Goal: Task Accomplishment & Management: Manage account settings

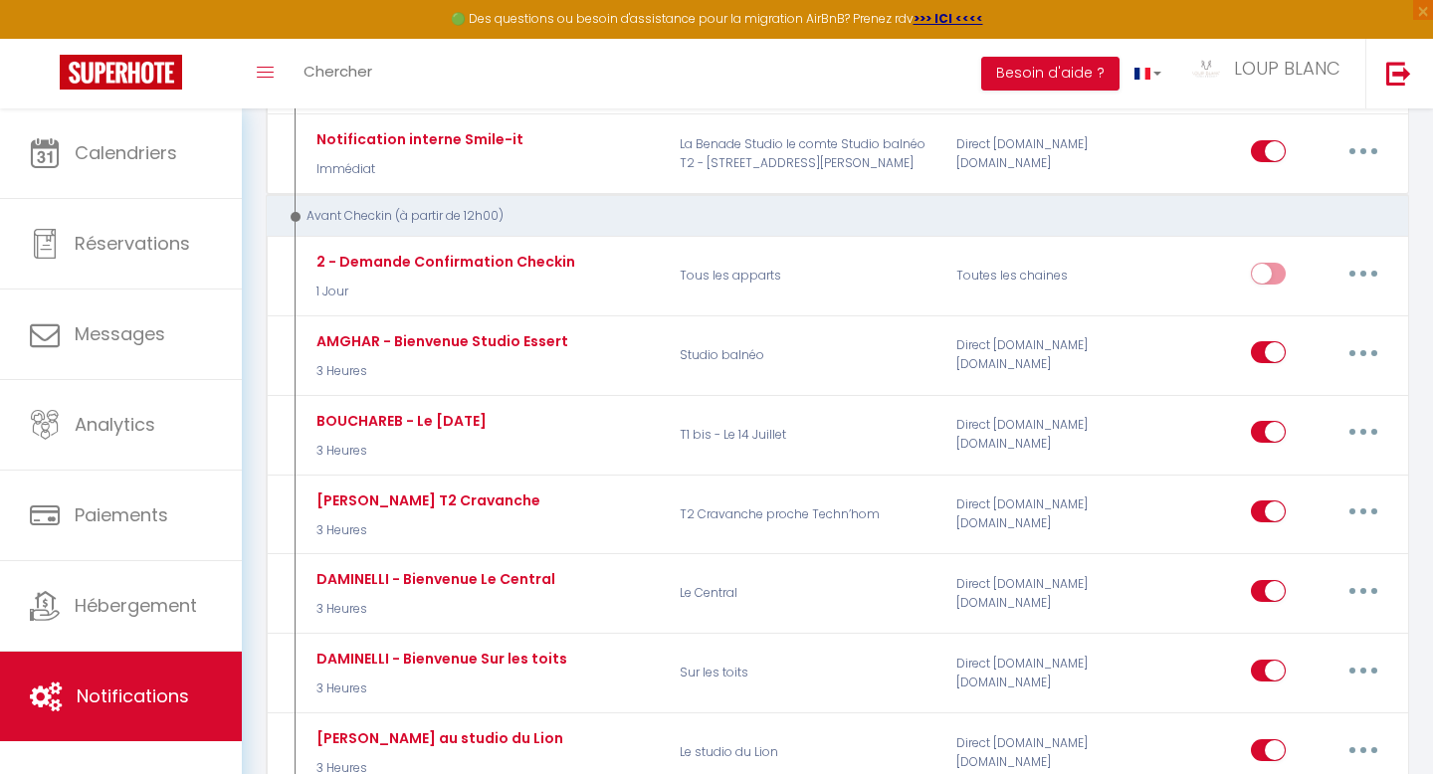
scroll to position [885, 0]
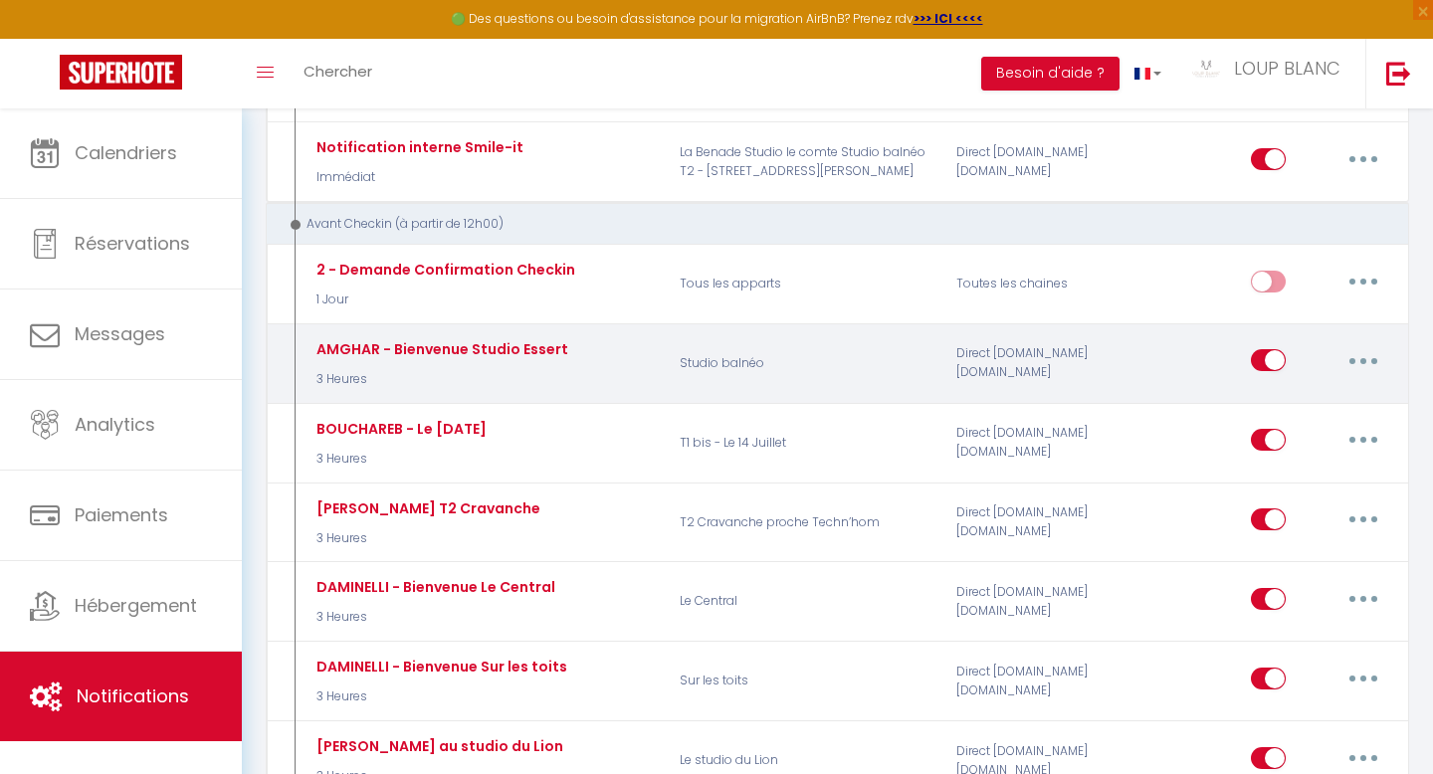
click at [1362, 360] on icon "button" at bounding box center [1363, 361] width 6 height 6
click at [1286, 402] on link "Editer" at bounding box center [1311, 406] width 147 height 34
type input "AMGHAR - Bienvenue Studio Essert"
select select "3 Heures"
select select
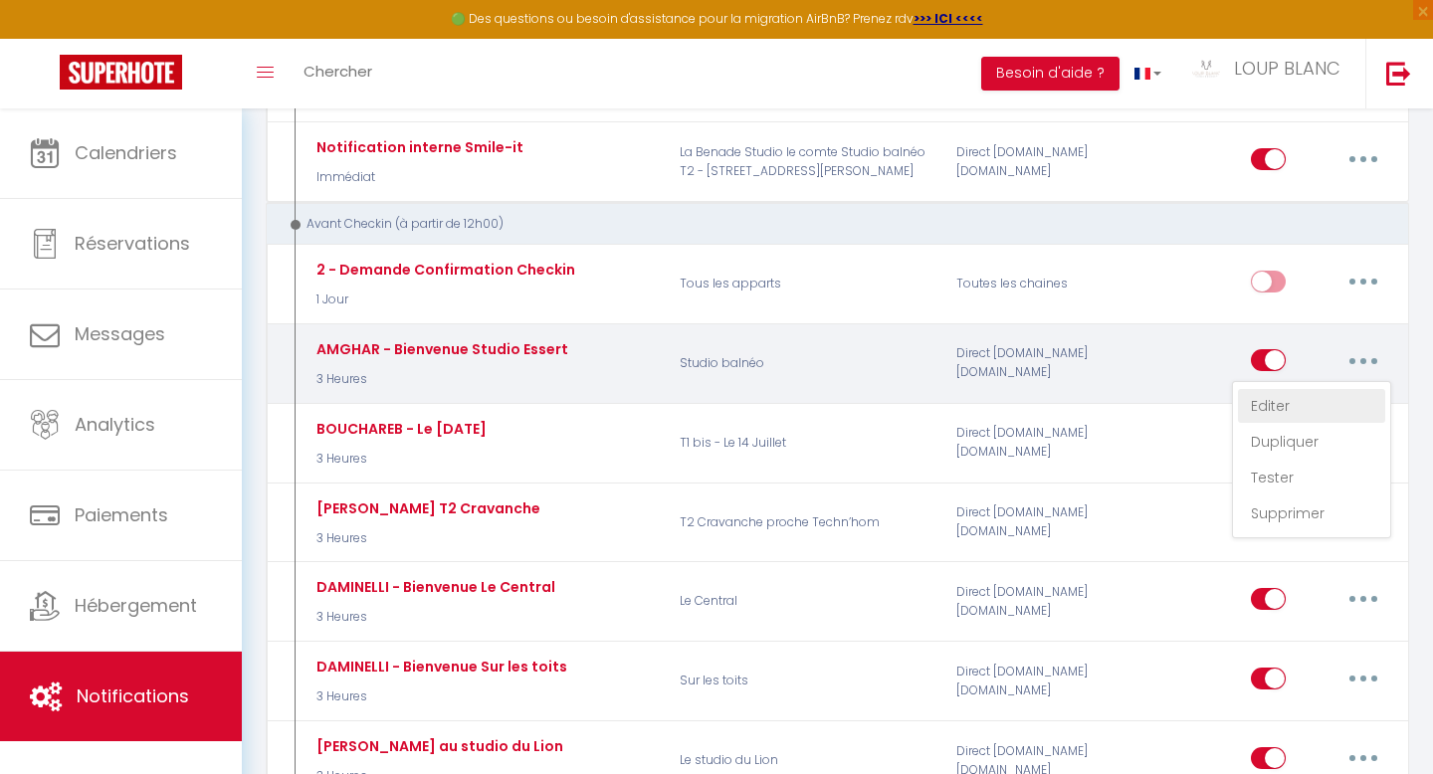
checkbox input "true"
checkbox input "false"
checkbox input "true"
radio input "true"
type input "[GUEST:FIRST_NAME], votre arrivée approche à grands pas !"
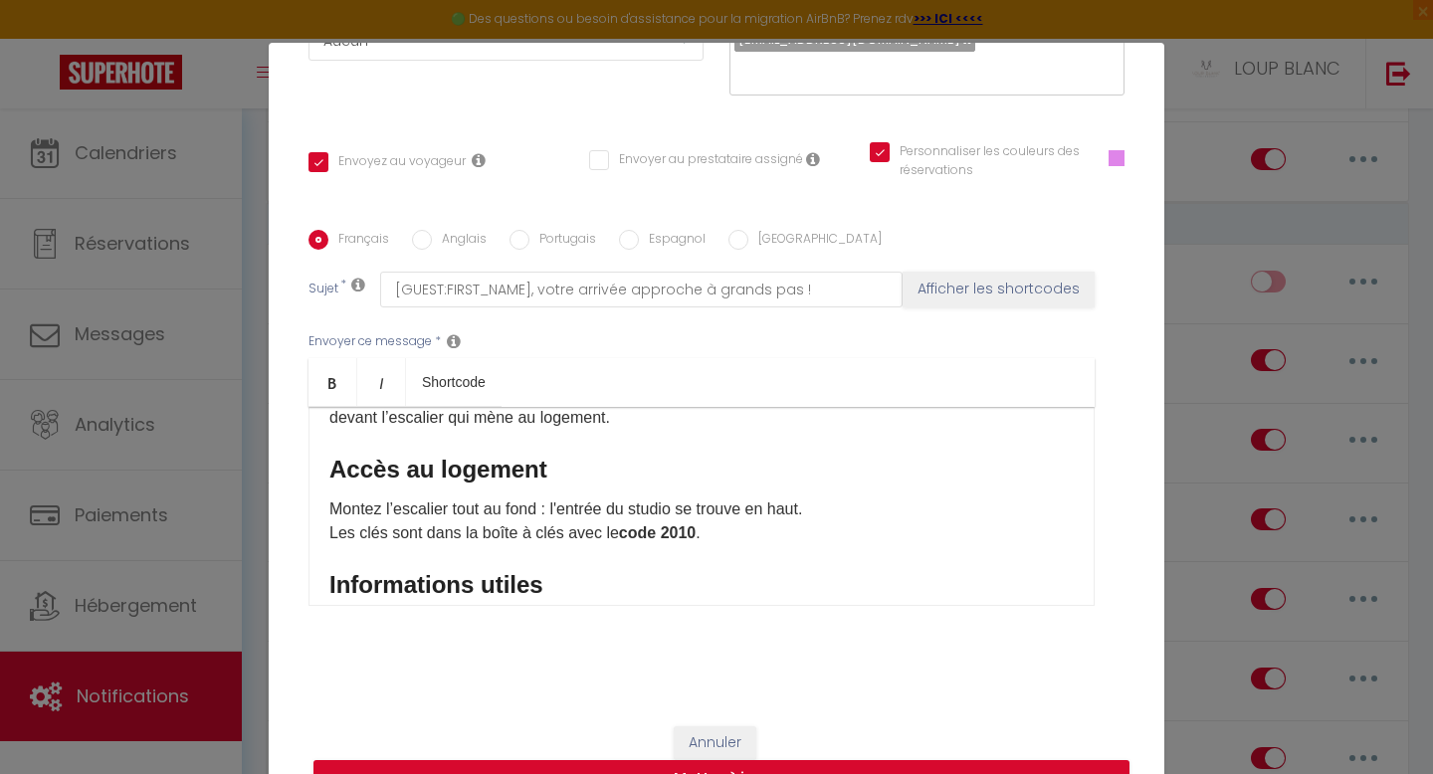
scroll to position [204, 0]
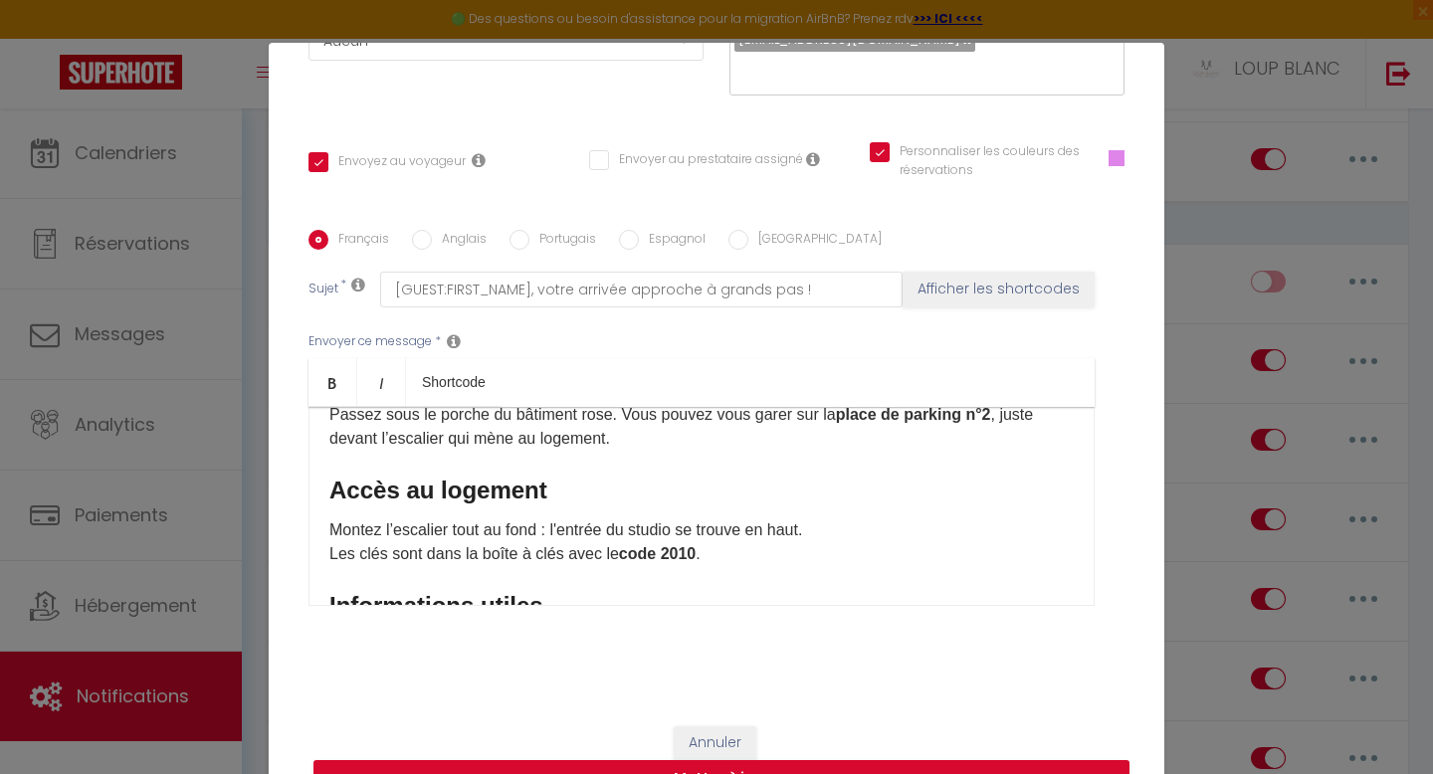
click at [701, 556] on p "Montez l’escalier tout au fond : l'entrée du studio se trouve en haut. Les clés…" at bounding box center [701, 542] width 744 height 48
click at [831, 767] on button "Mettre à jour" at bounding box center [721, 779] width 816 height 38
